Goal: Find contact information: Find contact information

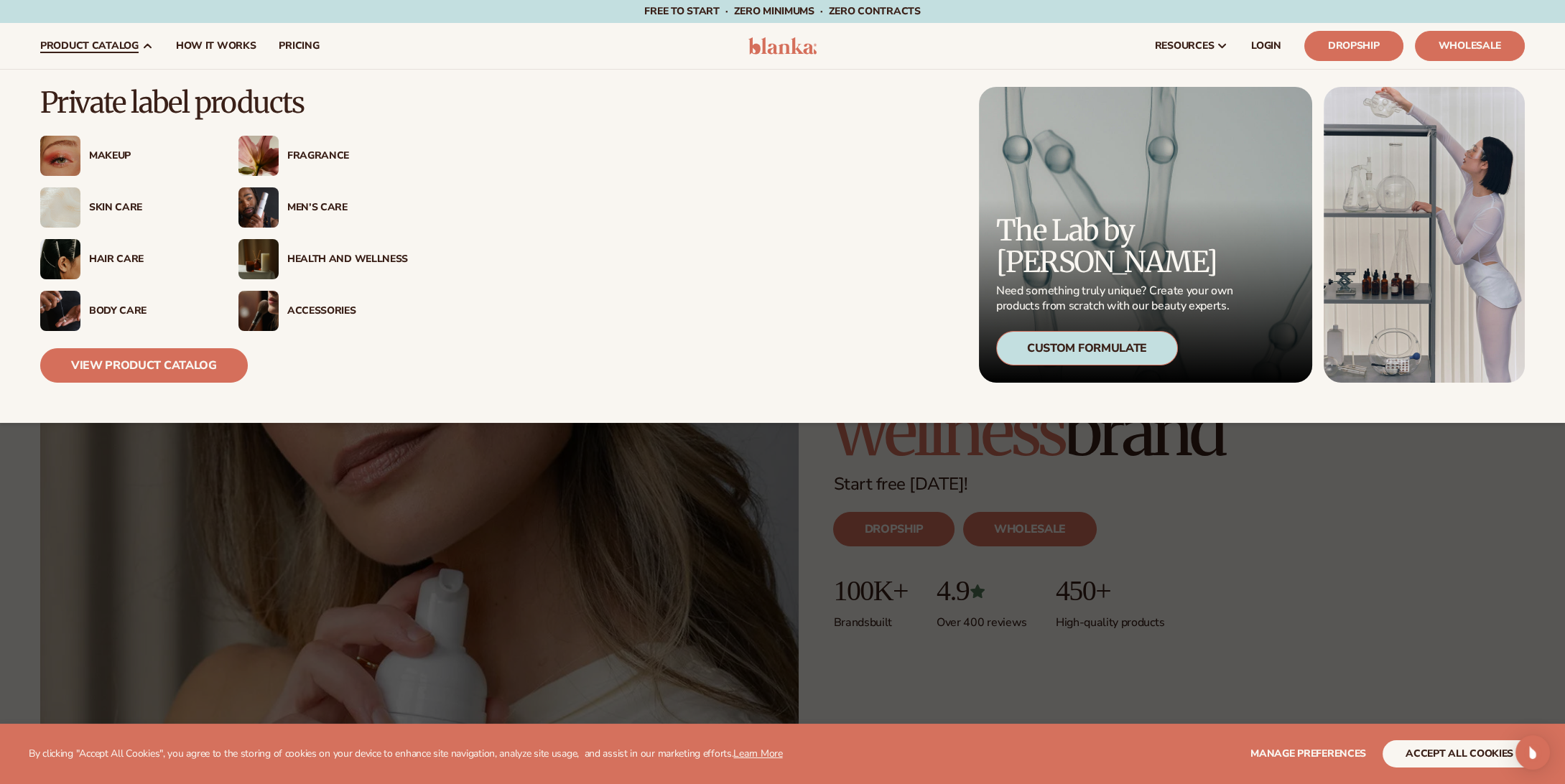
click at [329, 308] on div "Accessories" at bounding box center [348, 311] width 121 height 12
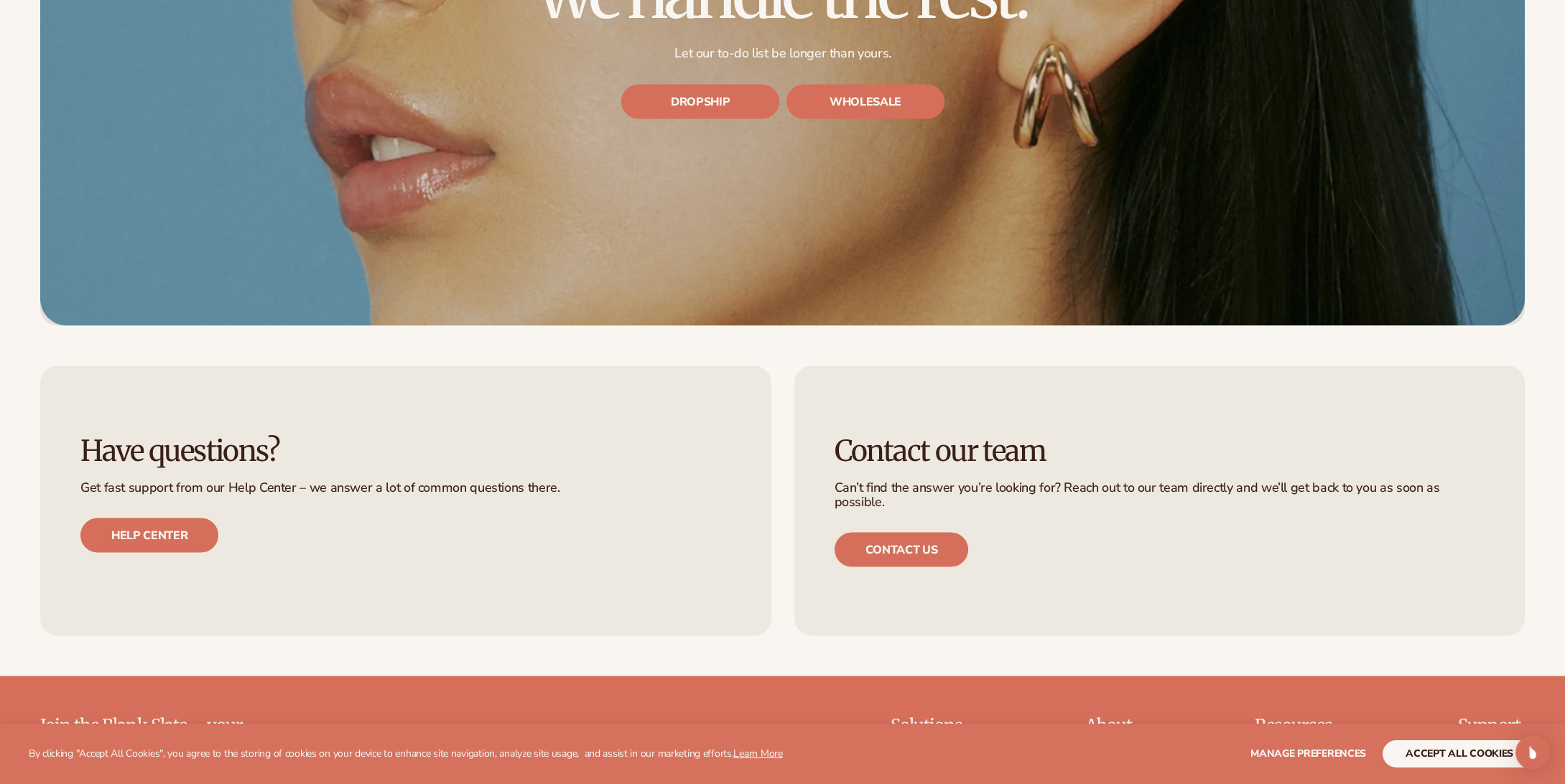
scroll to position [5812, 0]
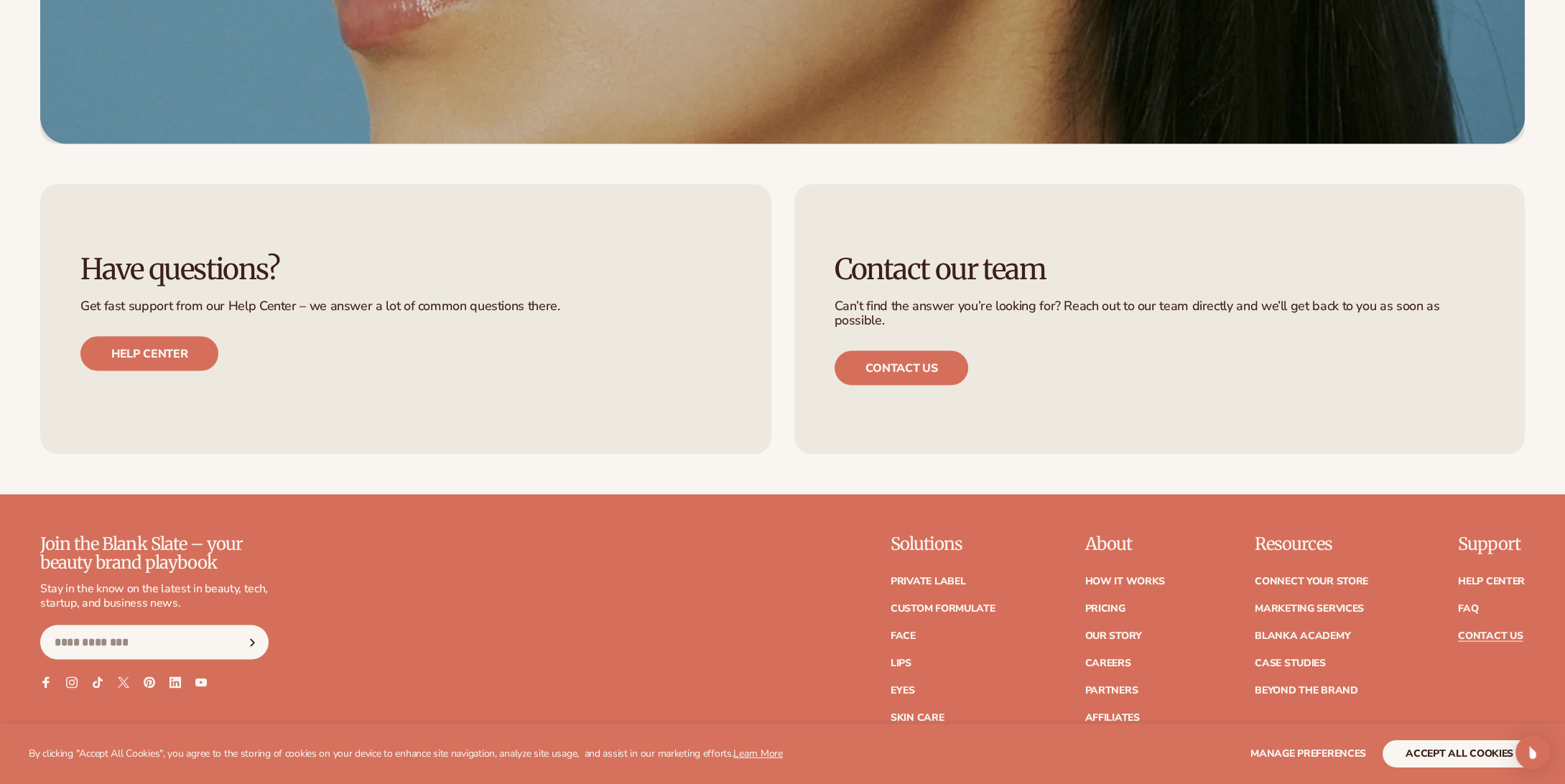
click at [1509, 641] on link "Contact Us" at bounding box center [1490, 636] width 65 height 10
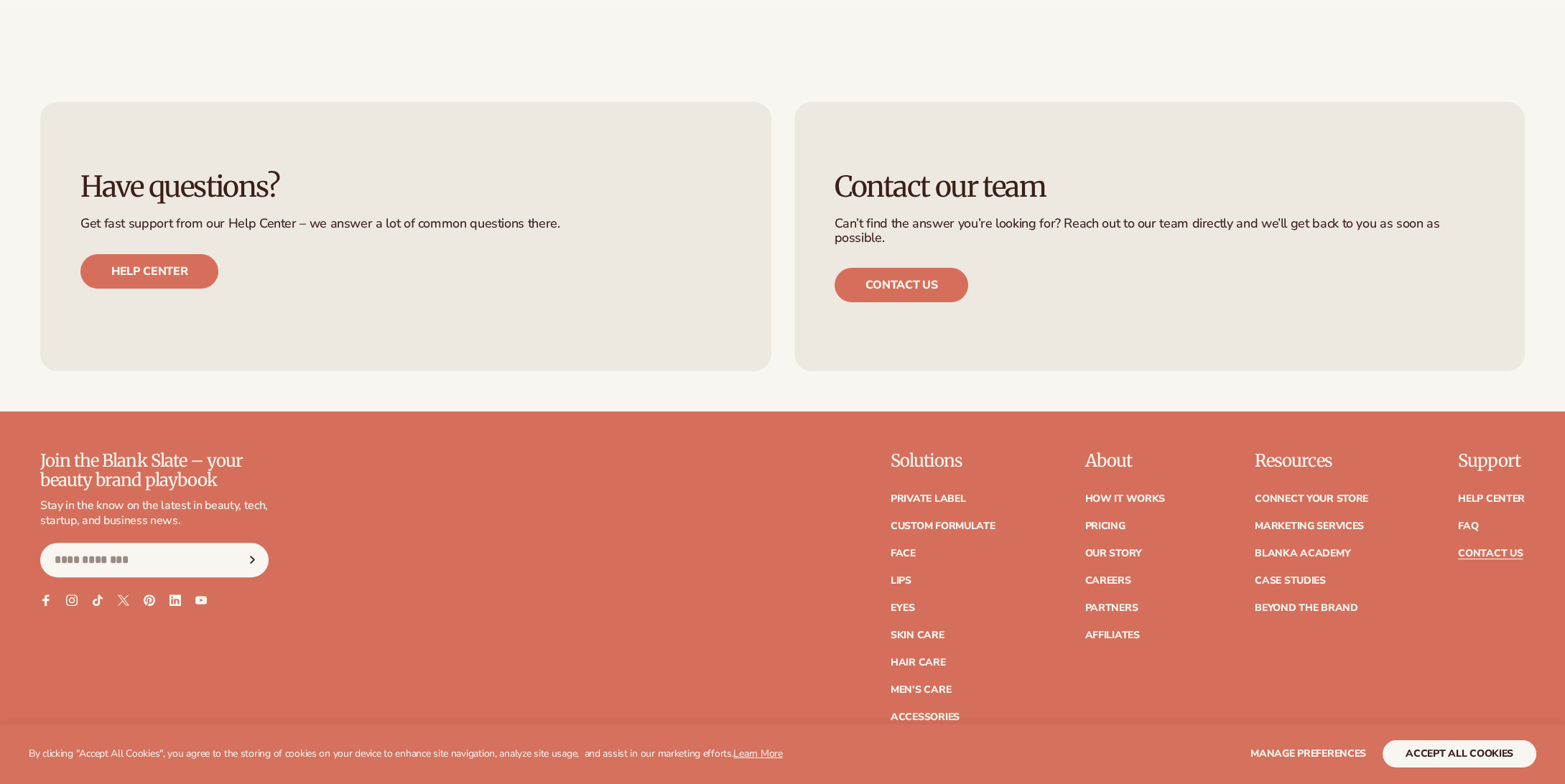
scroll to position [1077, 0]
